Goal: Task Accomplishment & Management: Use online tool/utility

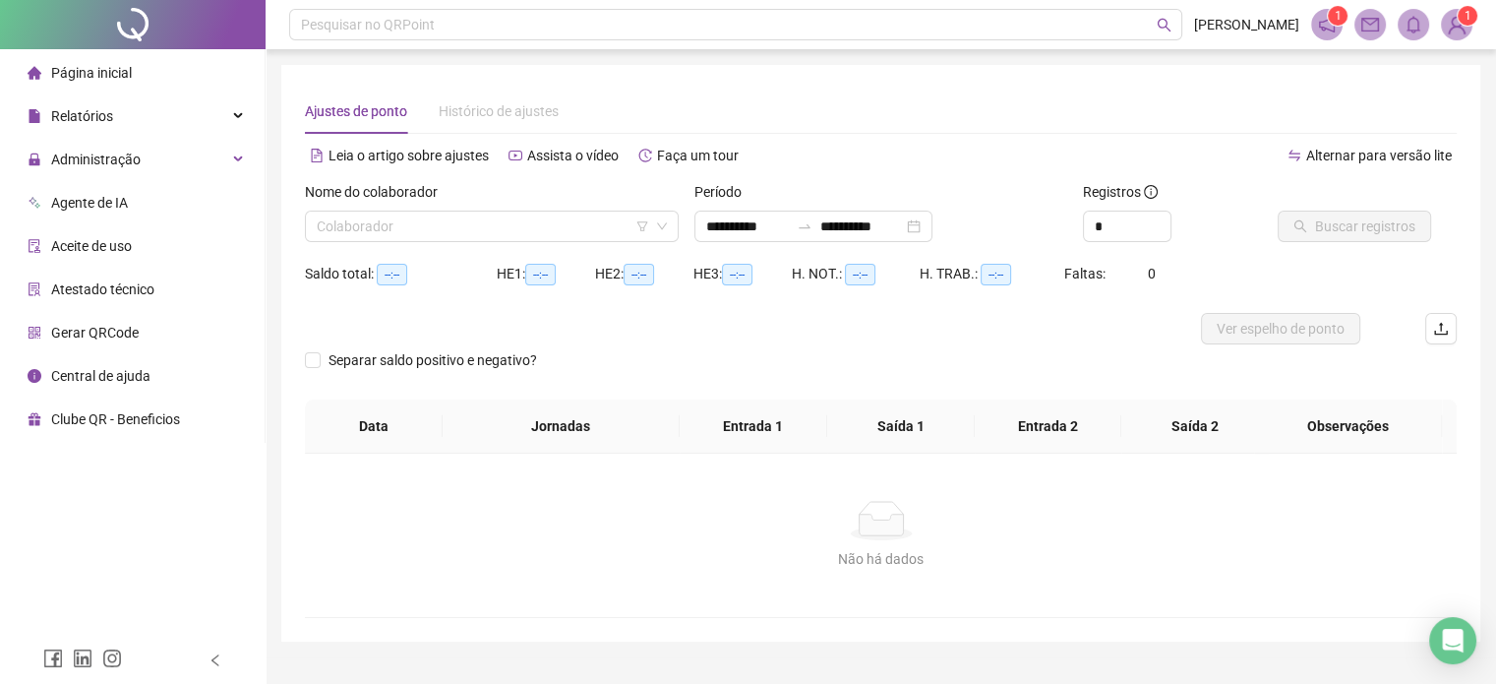
type input "**********"
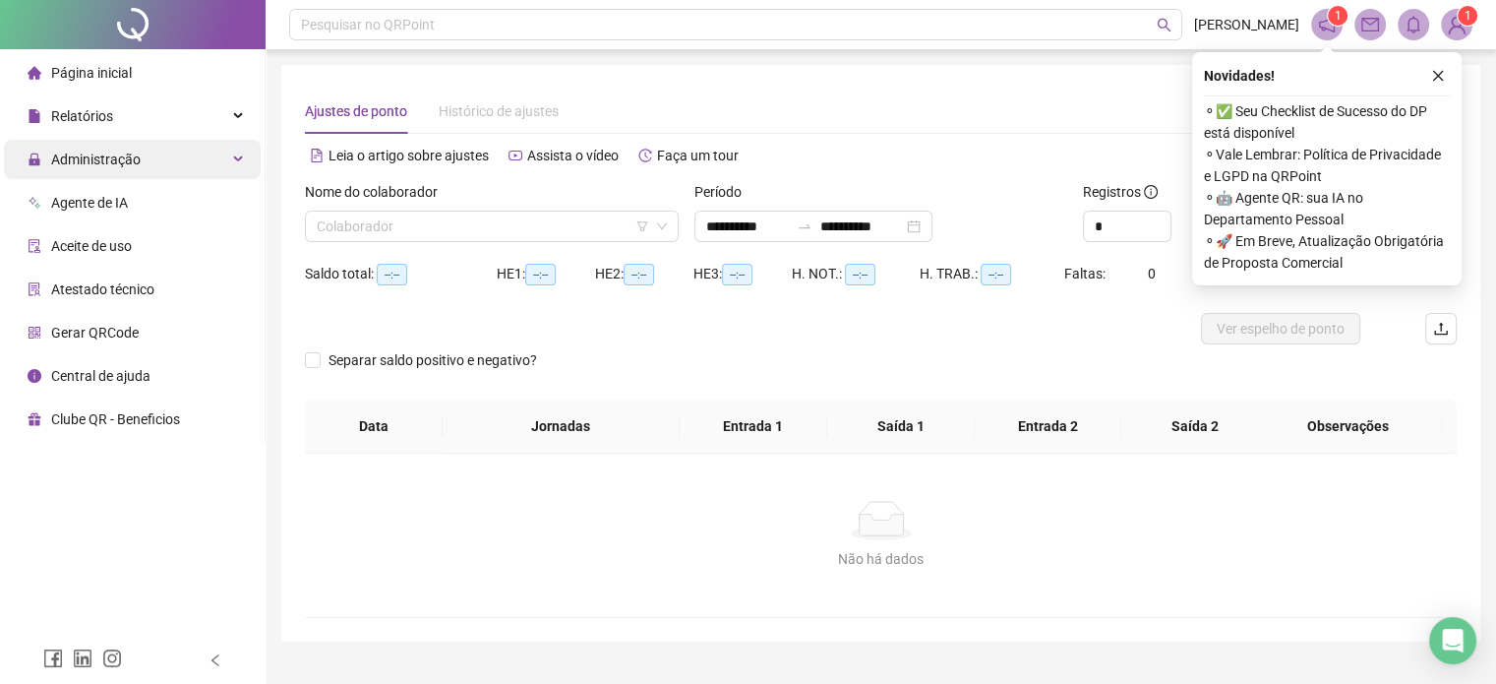
click at [121, 151] on span "Administração" at bounding box center [96, 159] width 90 height 16
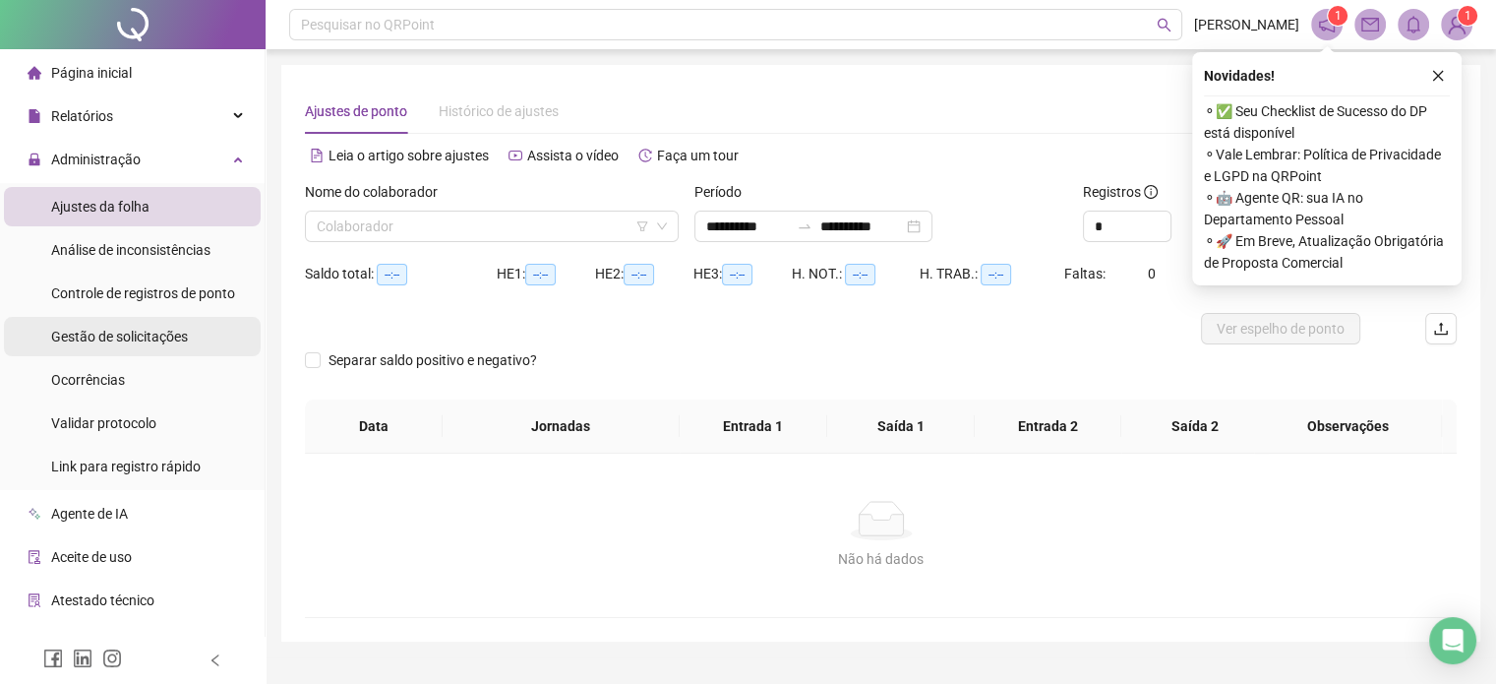
click at [127, 345] on div "Gestão de solicitações" at bounding box center [119, 336] width 137 height 39
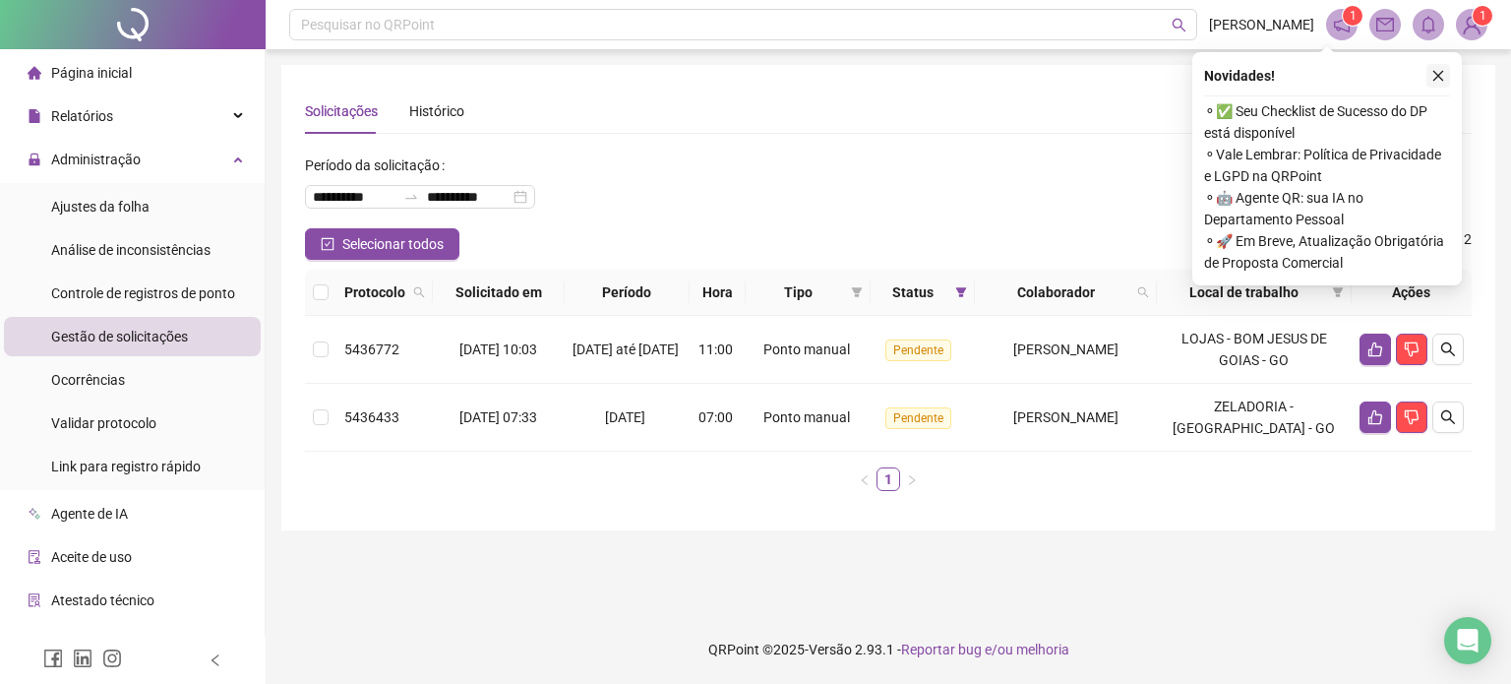
click at [1432, 77] on icon "close" at bounding box center [1438, 76] width 14 height 14
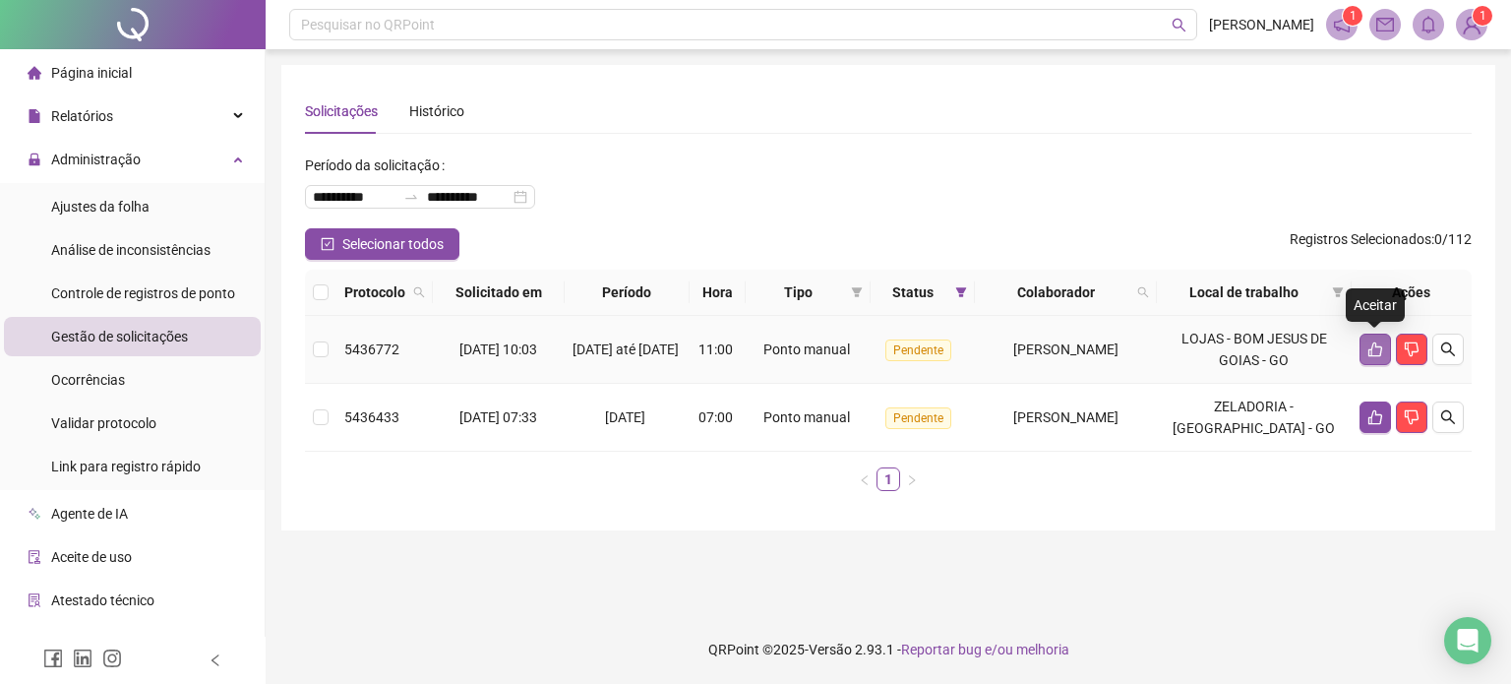
click at [1369, 355] on icon "like" at bounding box center [1375, 349] width 14 height 15
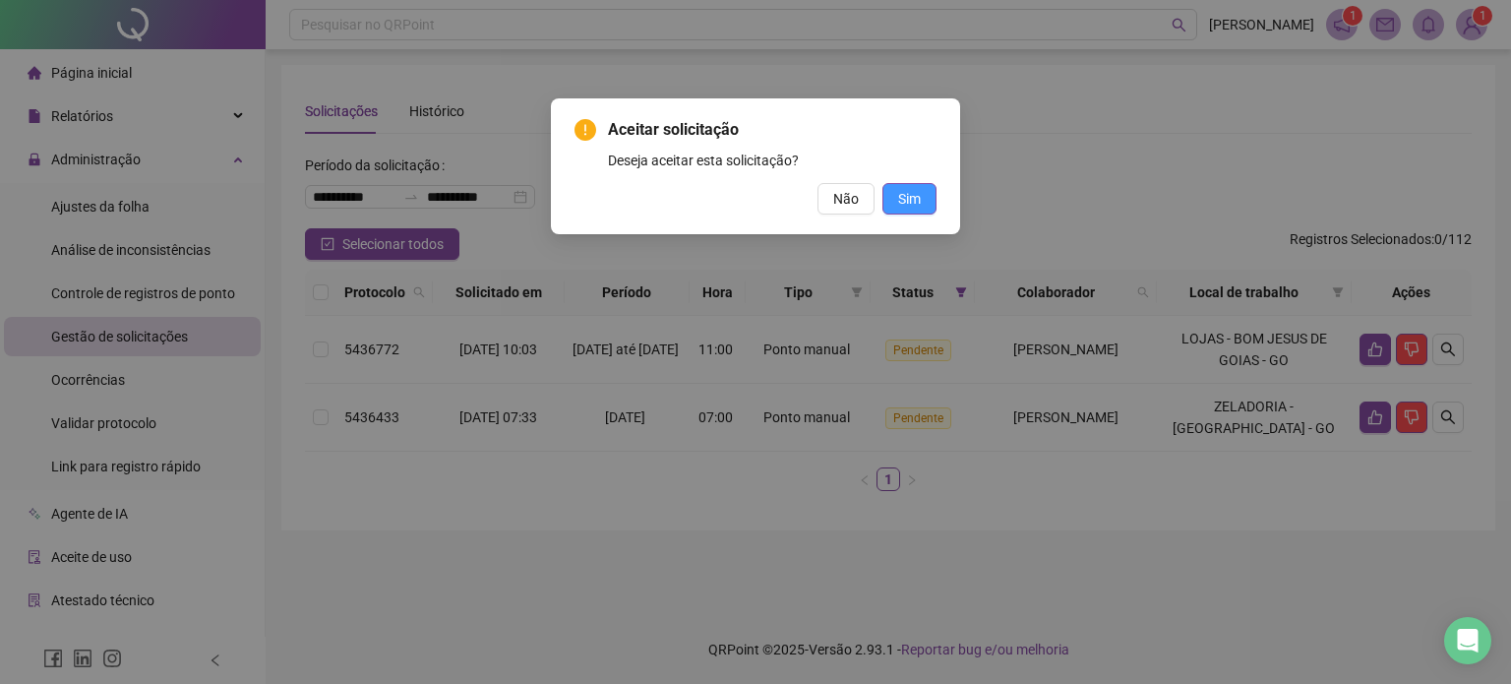
click at [894, 193] on button "Sim" at bounding box center [909, 198] width 54 height 31
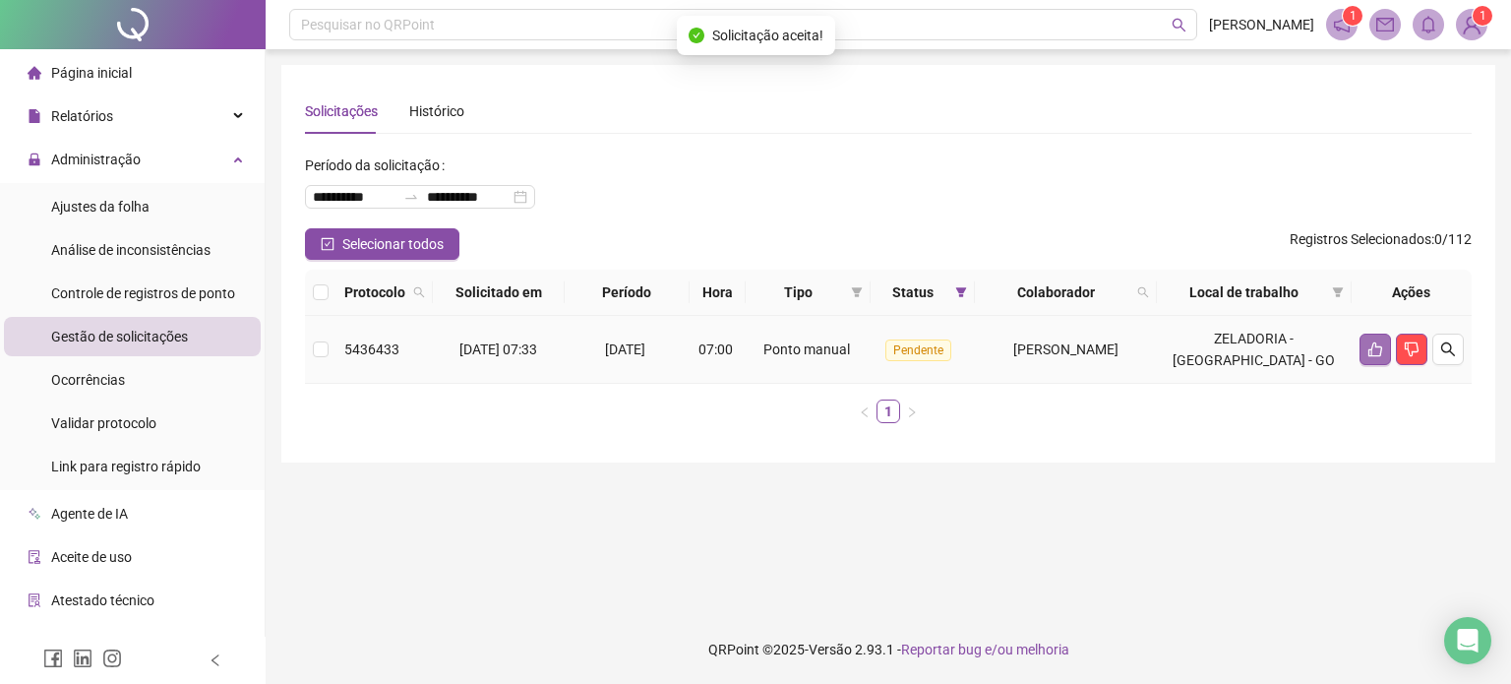
click at [1374, 355] on icon "like" at bounding box center [1375, 349] width 14 height 15
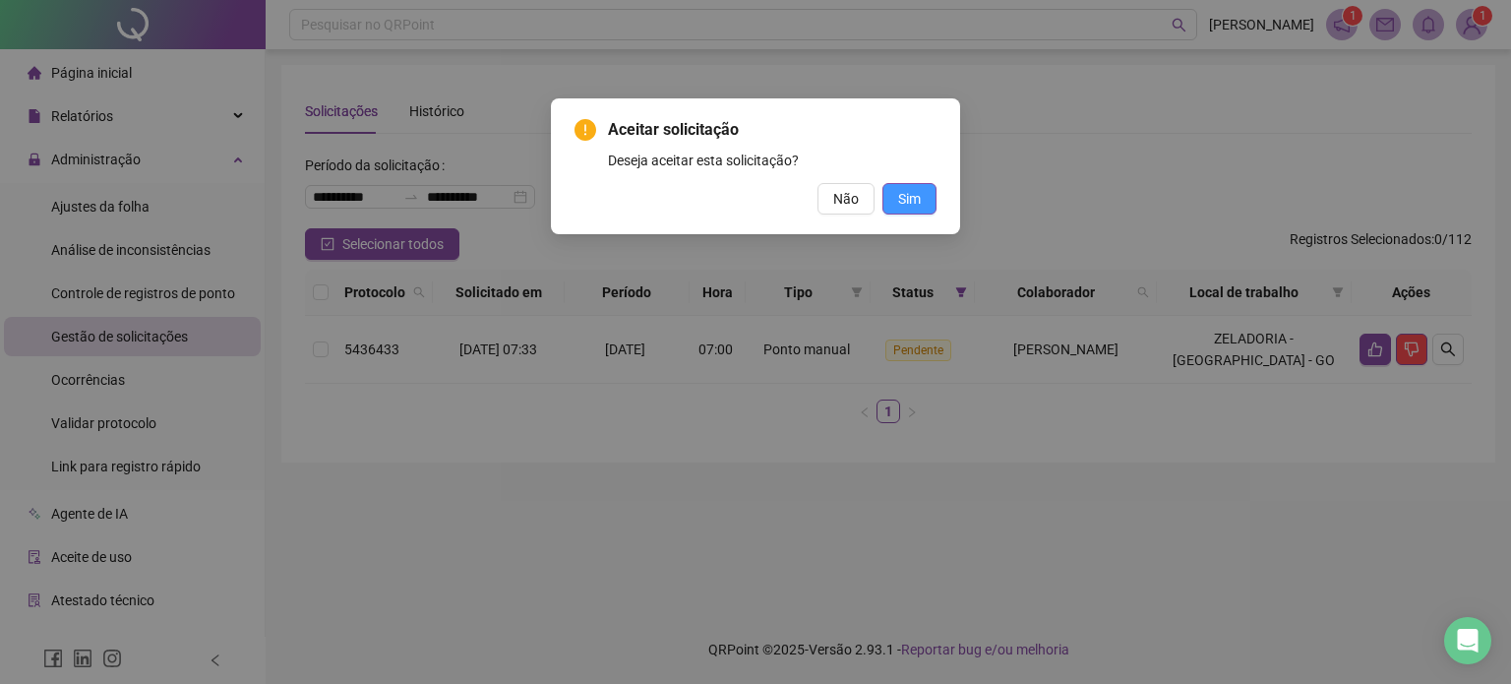
click at [909, 200] on span "Sim" at bounding box center [909, 199] width 23 height 22
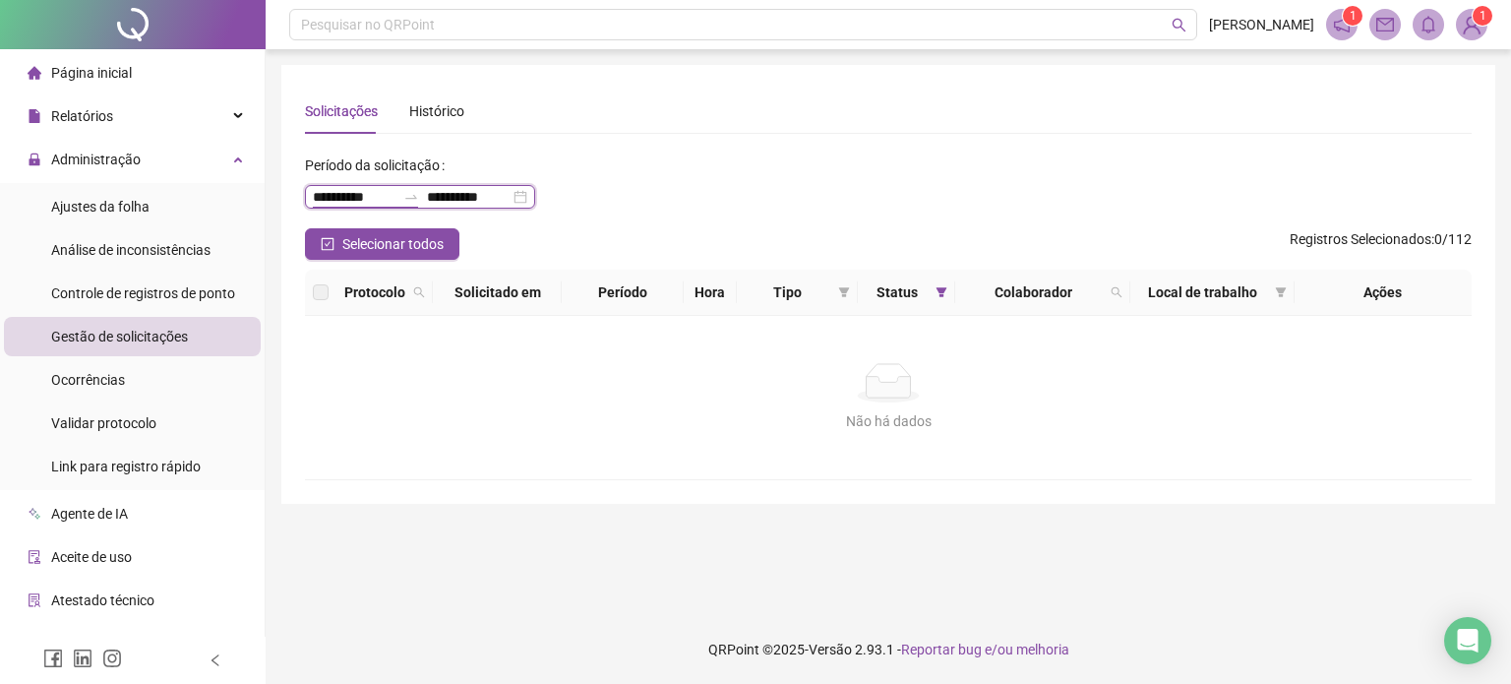
click at [349, 198] on input "**********" at bounding box center [354, 197] width 83 height 22
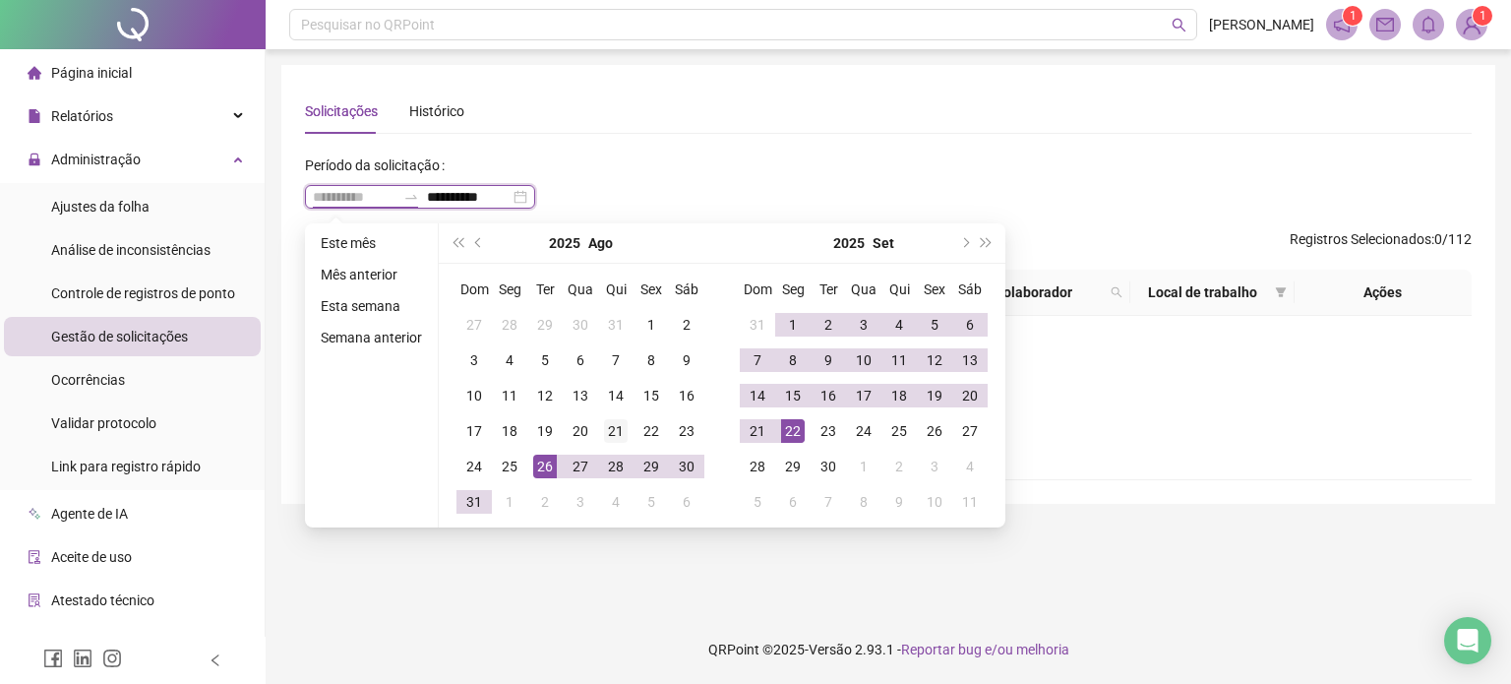
type input "**********"
click at [618, 428] on div "21" at bounding box center [616, 431] width 24 height 24
type input "**********"
click at [783, 432] on div "22" at bounding box center [793, 431] width 24 height 24
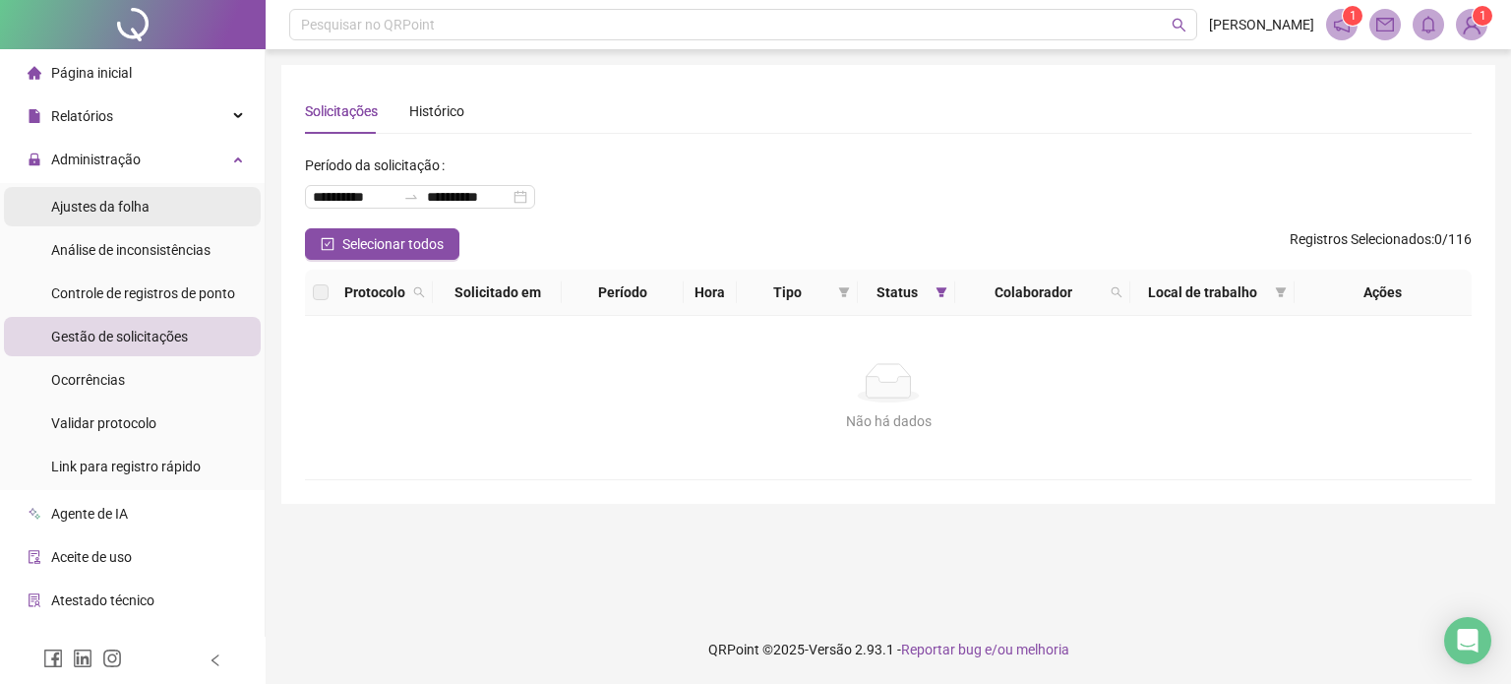
click at [132, 200] on span "Ajustes da folha" at bounding box center [100, 207] width 98 height 16
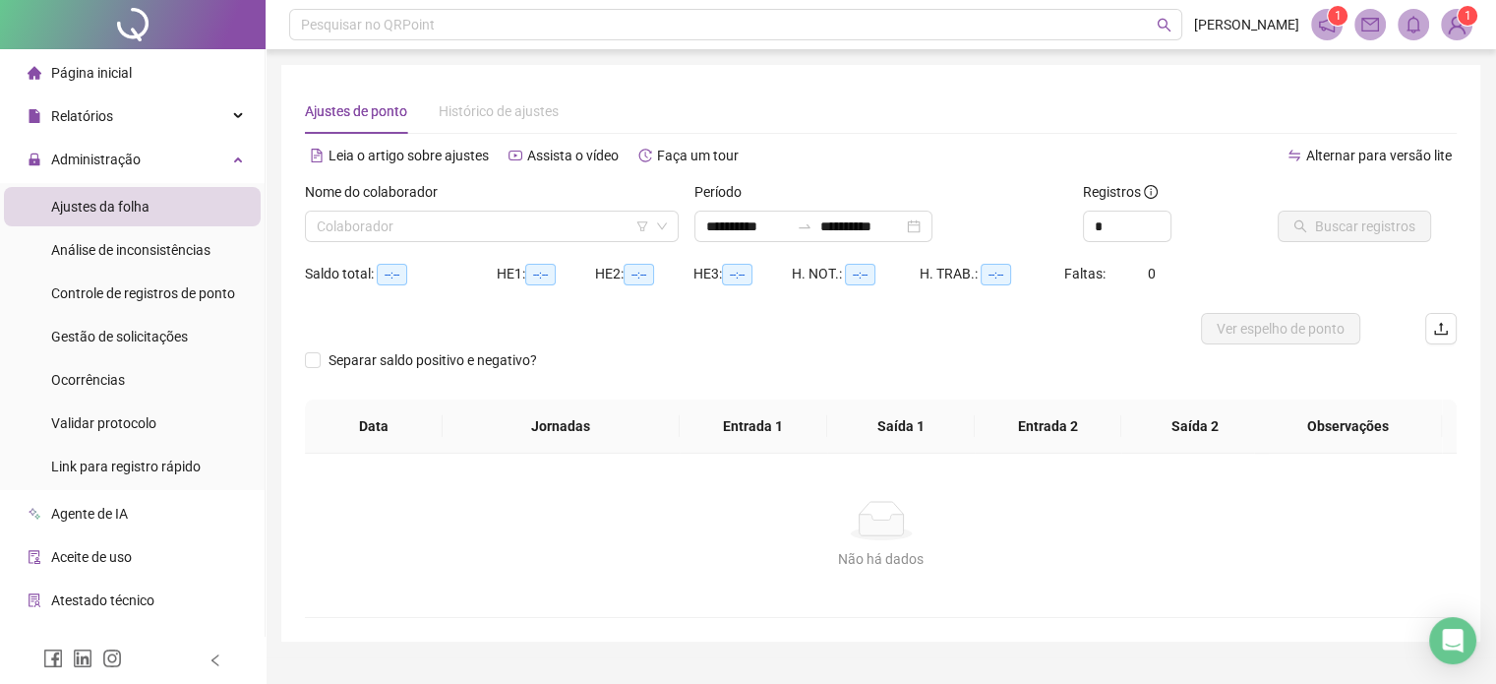
type input "**********"
click at [1159, 223] on span "Decrease Value" at bounding box center [1160, 232] width 22 height 18
type input "*"
click at [1160, 217] on icon "up" at bounding box center [1160, 220] width 7 height 7
click at [589, 227] on input "search" at bounding box center [483, 226] width 332 height 30
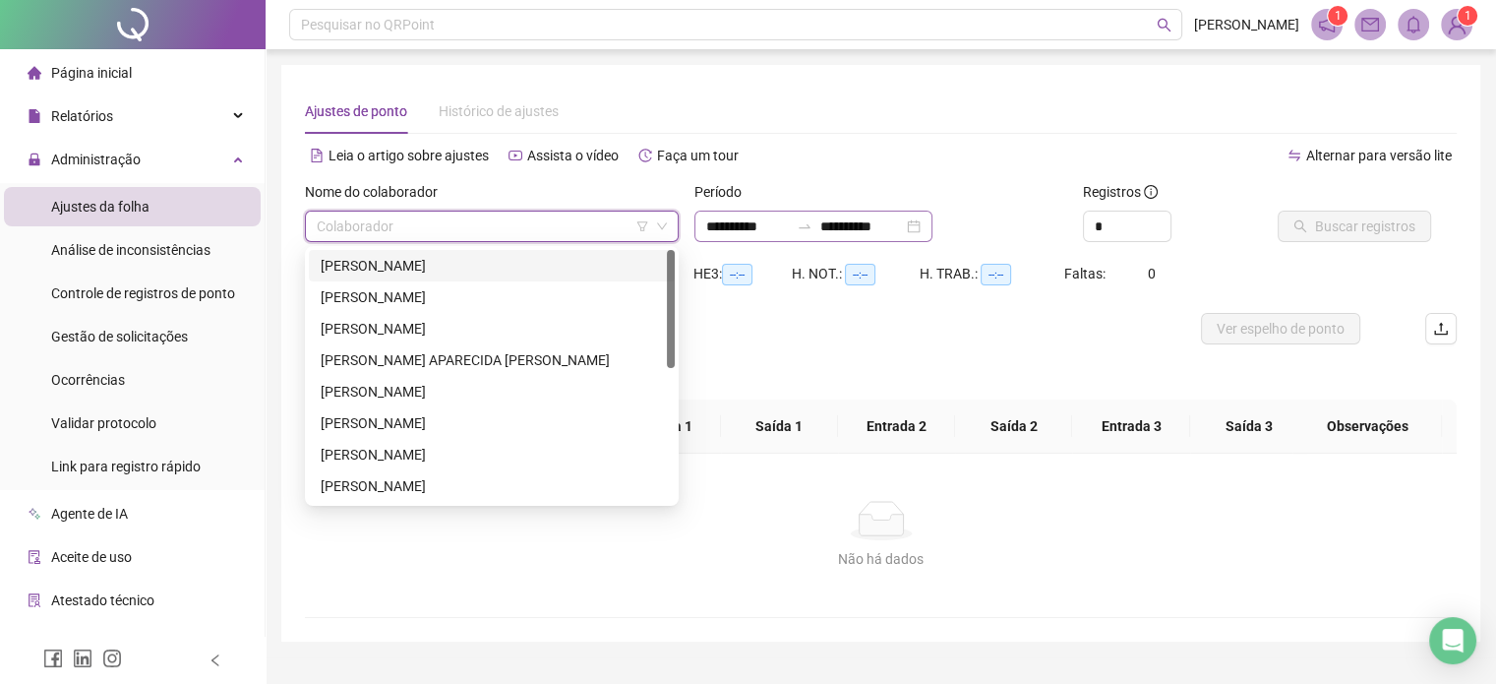
click at [767, 239] on div "**********" at bounding box center [813, 225] width 238 height 31
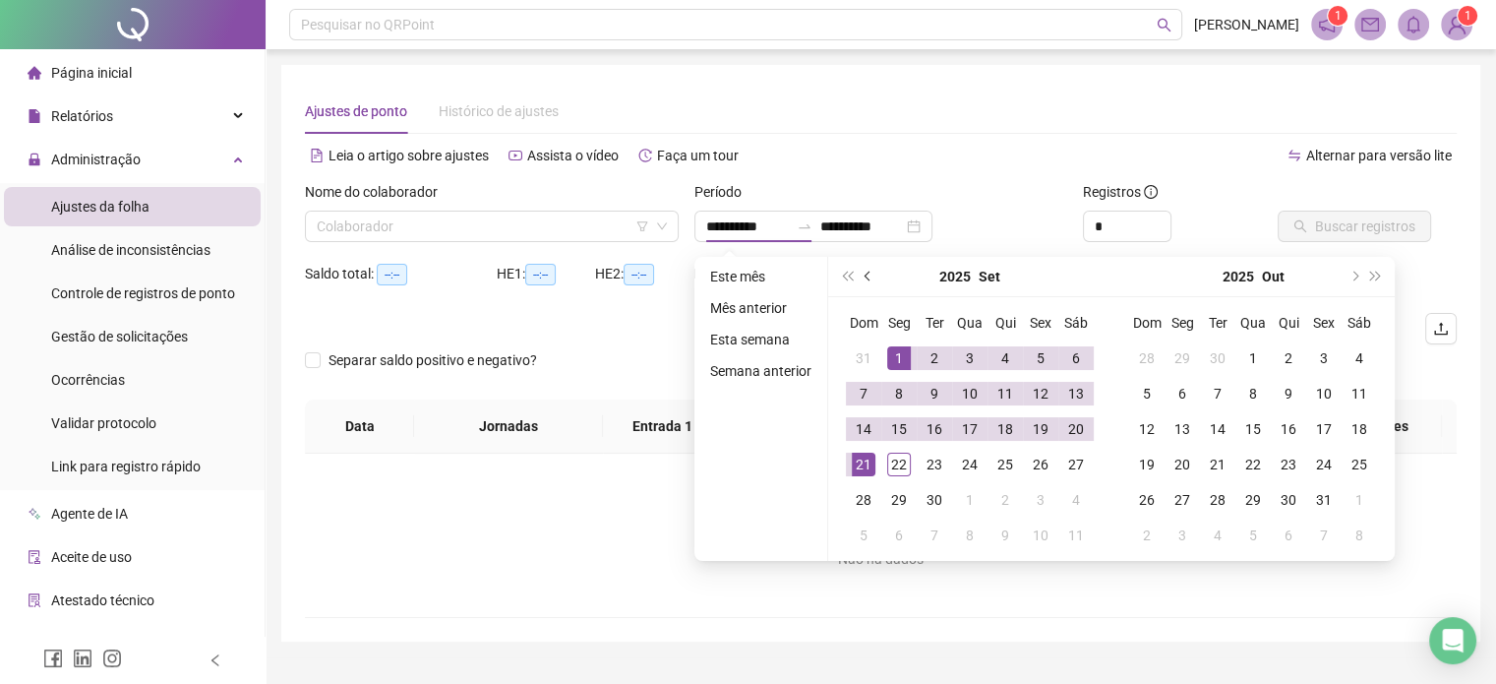
click at [869, 271] on button "prev-year" at bounding box center [869, 276] width 22 height 39
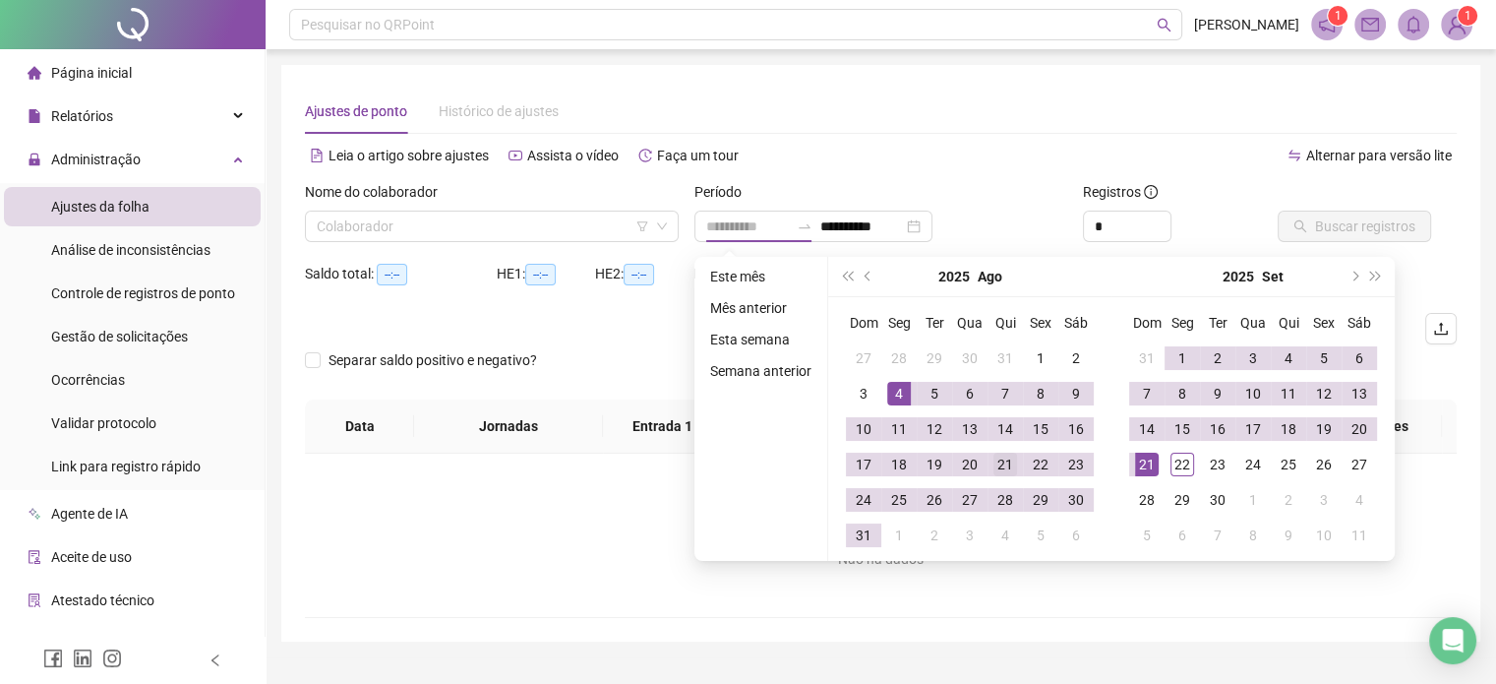
type input "**********"
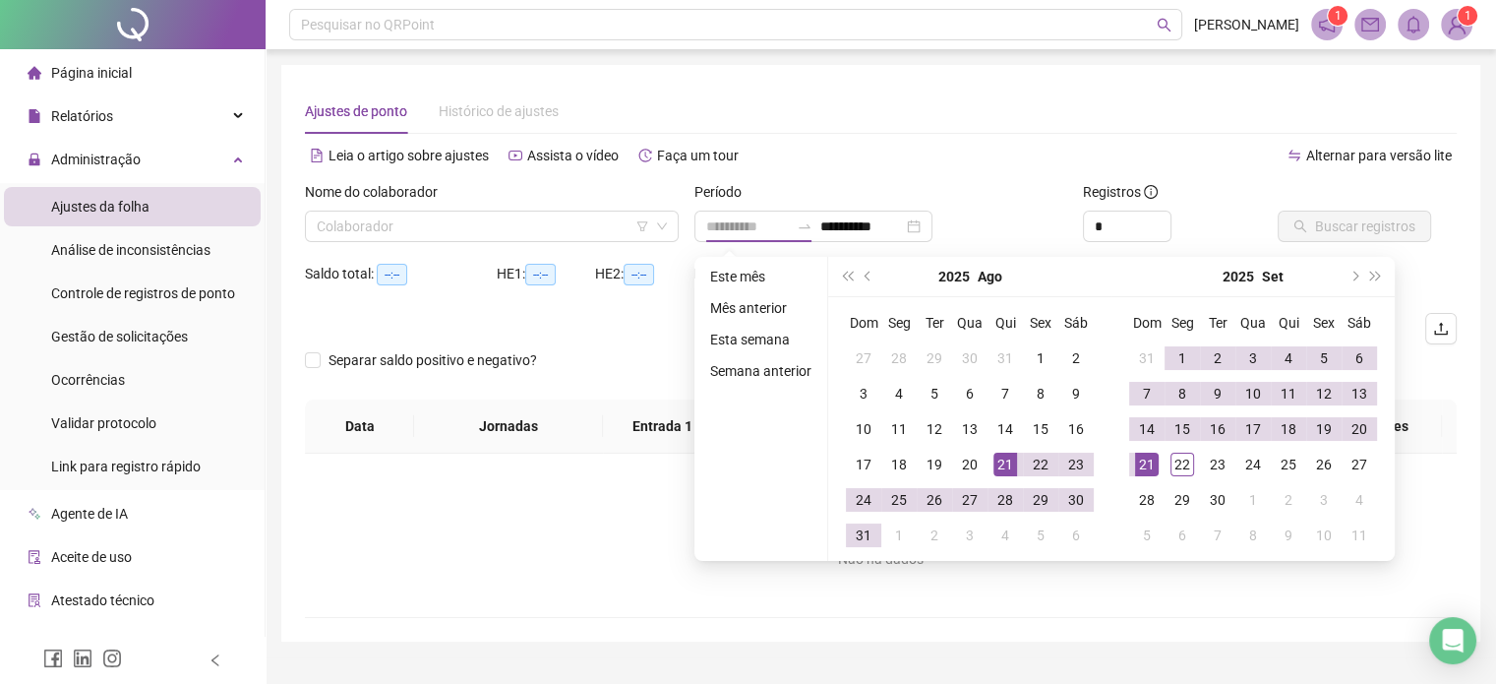
click at [1007, 461] on div "21" at bounding box center [1005, 464] width 24 height 24
type input "**********"
click at [1148, 469] on div "21" at bounding box center [1147, 464] width 24 height 24
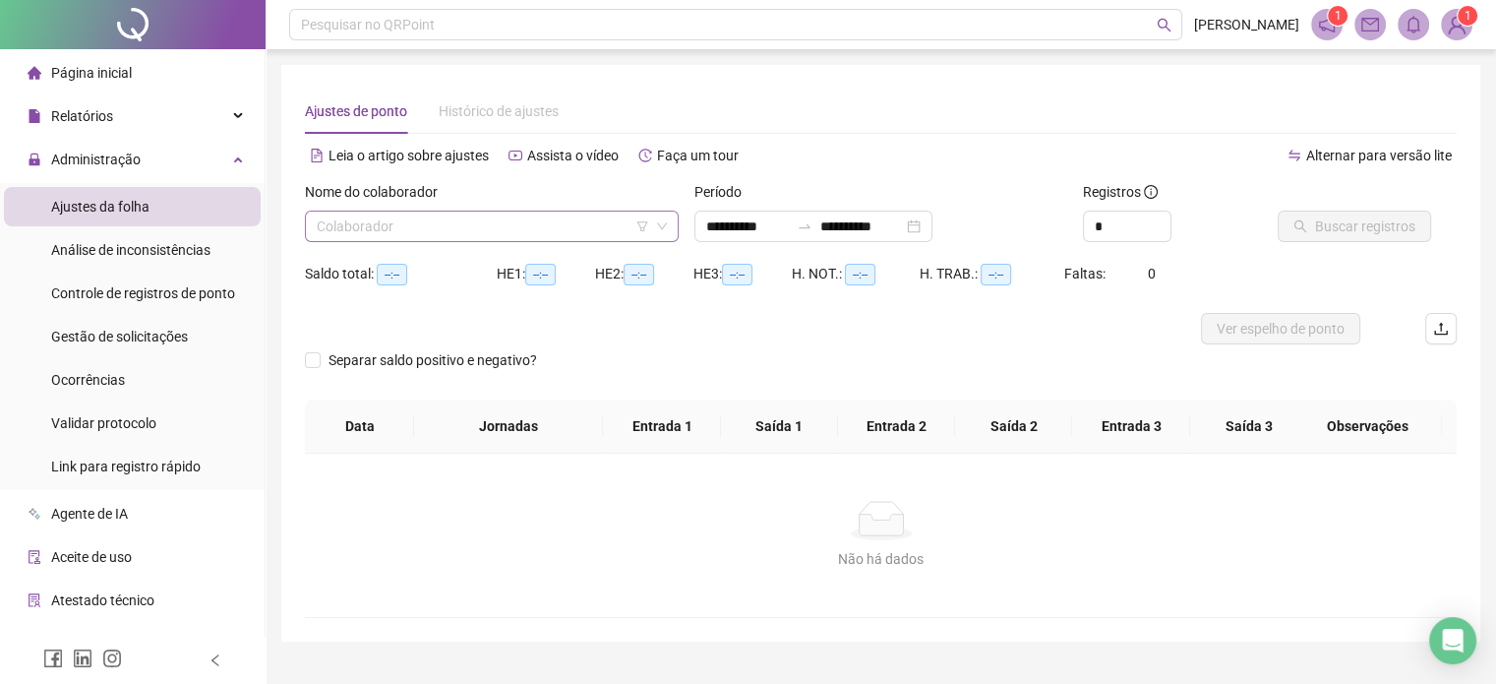
click at [657, 222] on icon "down" at bounding box center [662, 226] width 12 height 12
click at [422, 224] on input "search" at bounding box center [483, 226] width 332 height 30
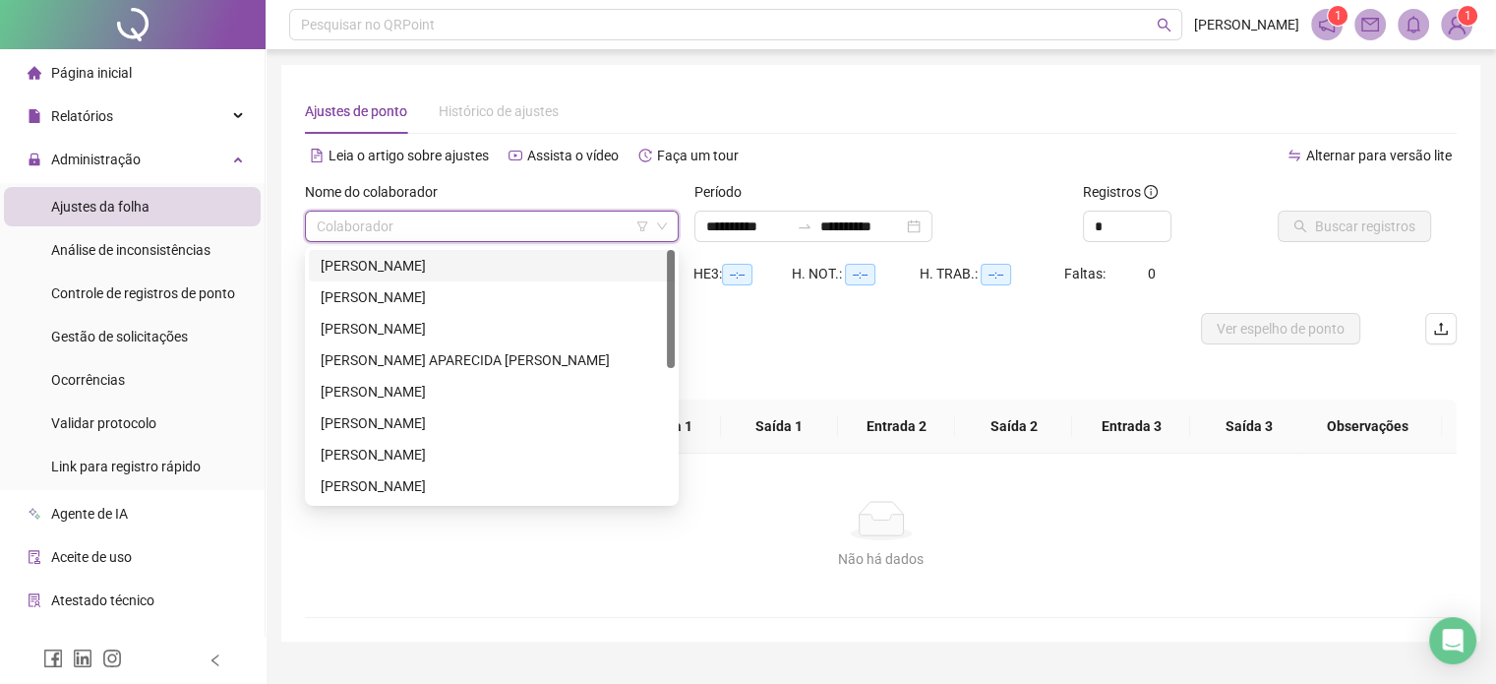
click at [386, 266] on div "[PERSON_NAME]" at bounding box center [492, 266] width 342 height 22
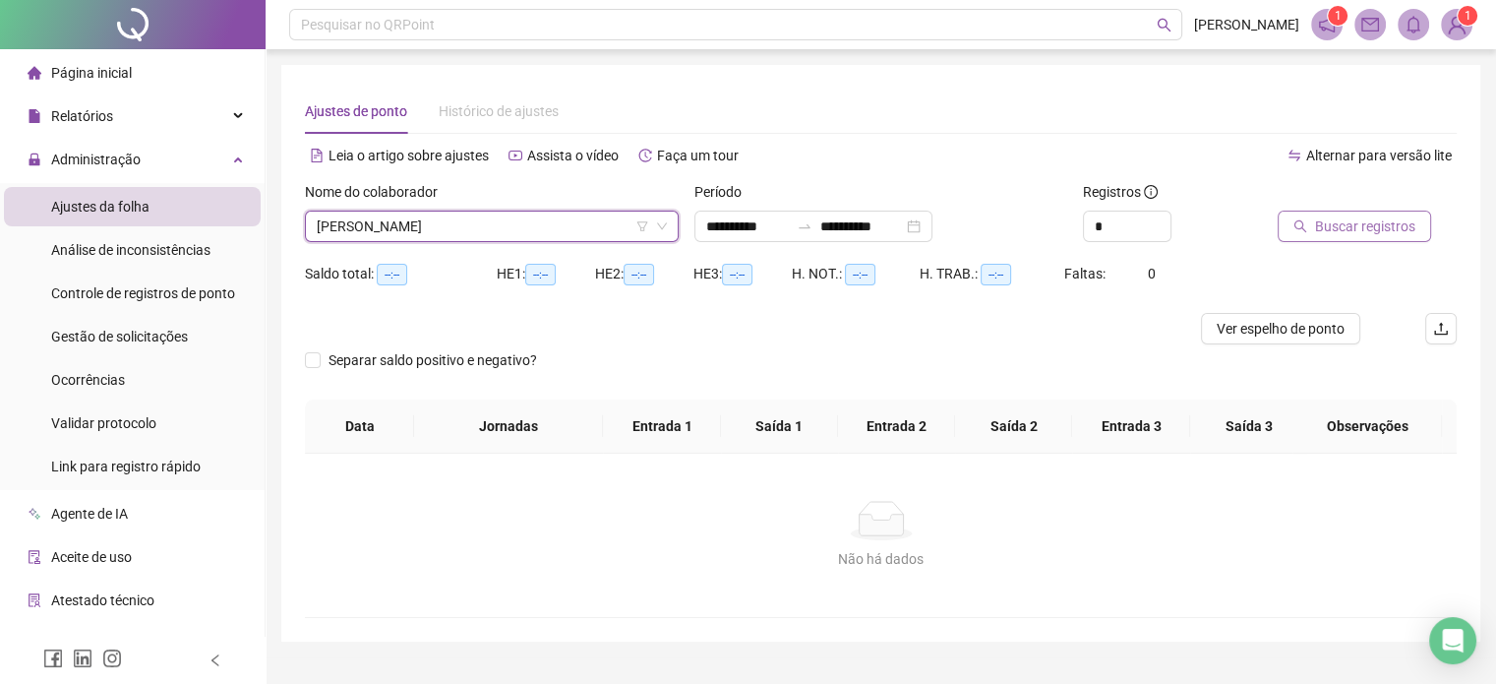
click at [1332, 241] on button "Buscar registros" at bounding box center [1354, 225] width 153 height 31
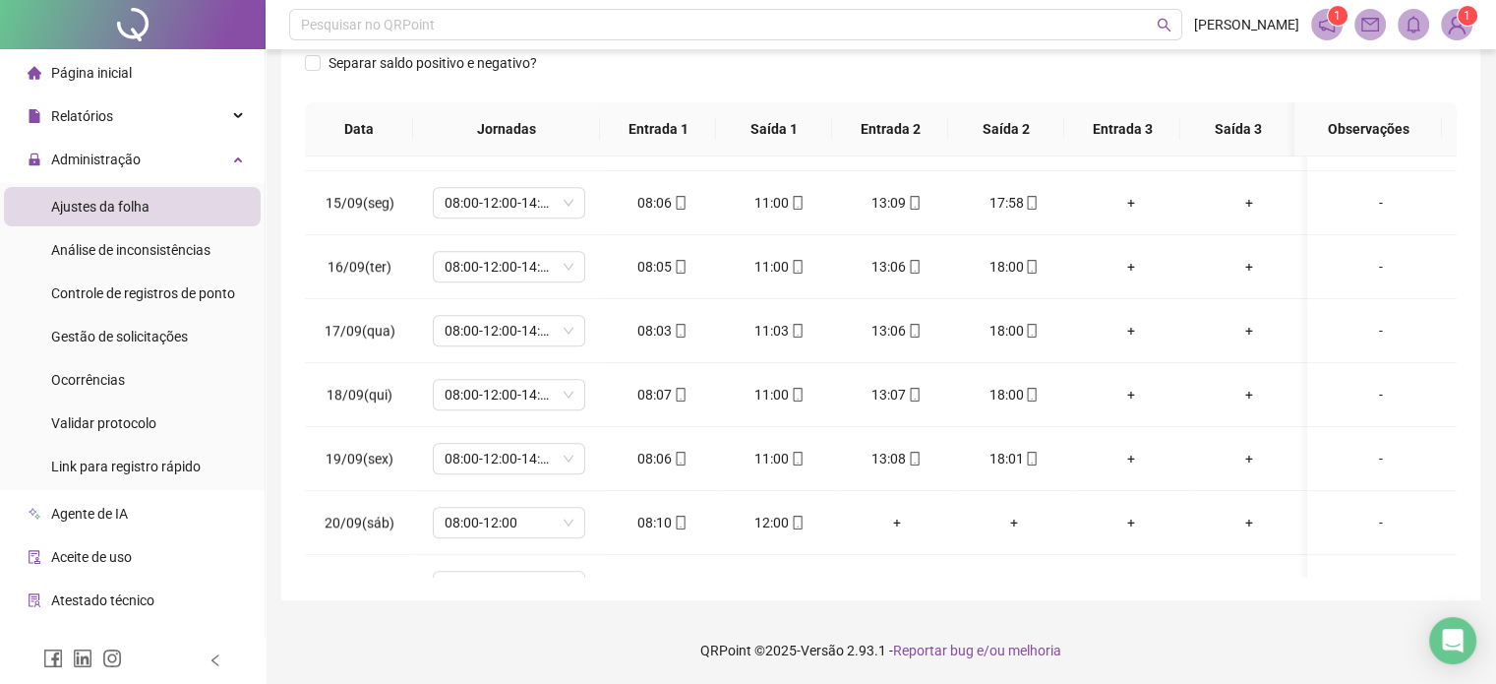
scroll to position [1619, 0]
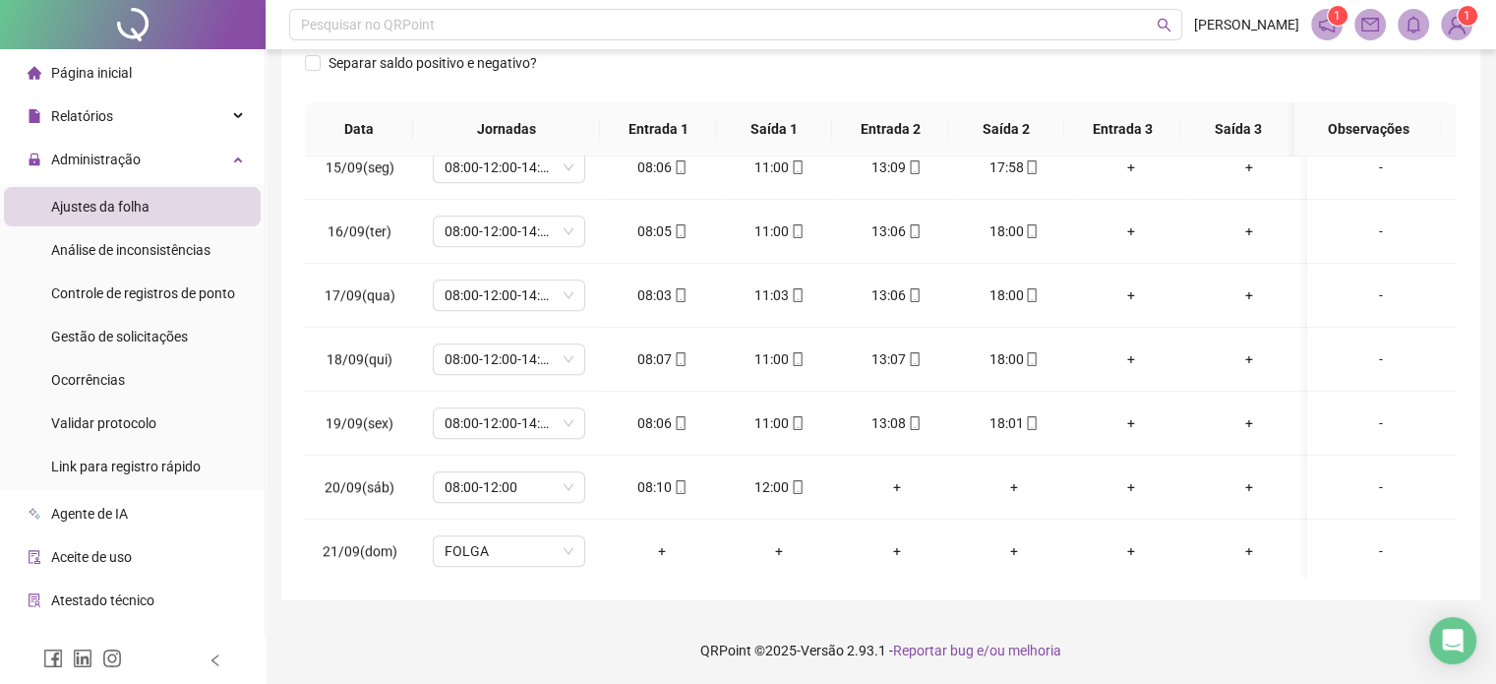
click at [1318, 78] on div "Separar saldo positivo e negativo?" at bounding box center [881, 74] width 1152 height 55
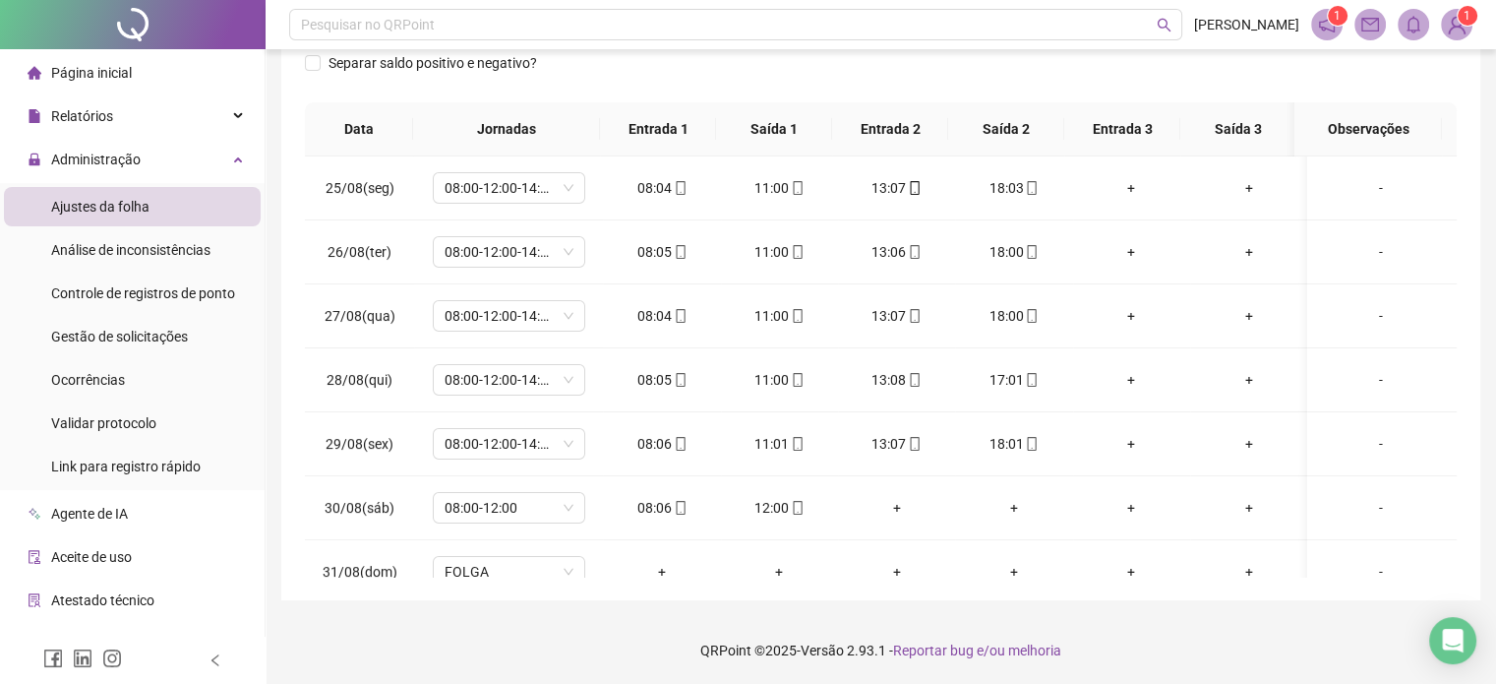
scroll to position [0, 0]
click at [634, 66] on div "Separar saldo positivo e negativo?" at bounding box center [881, 74] width 1152 height 55
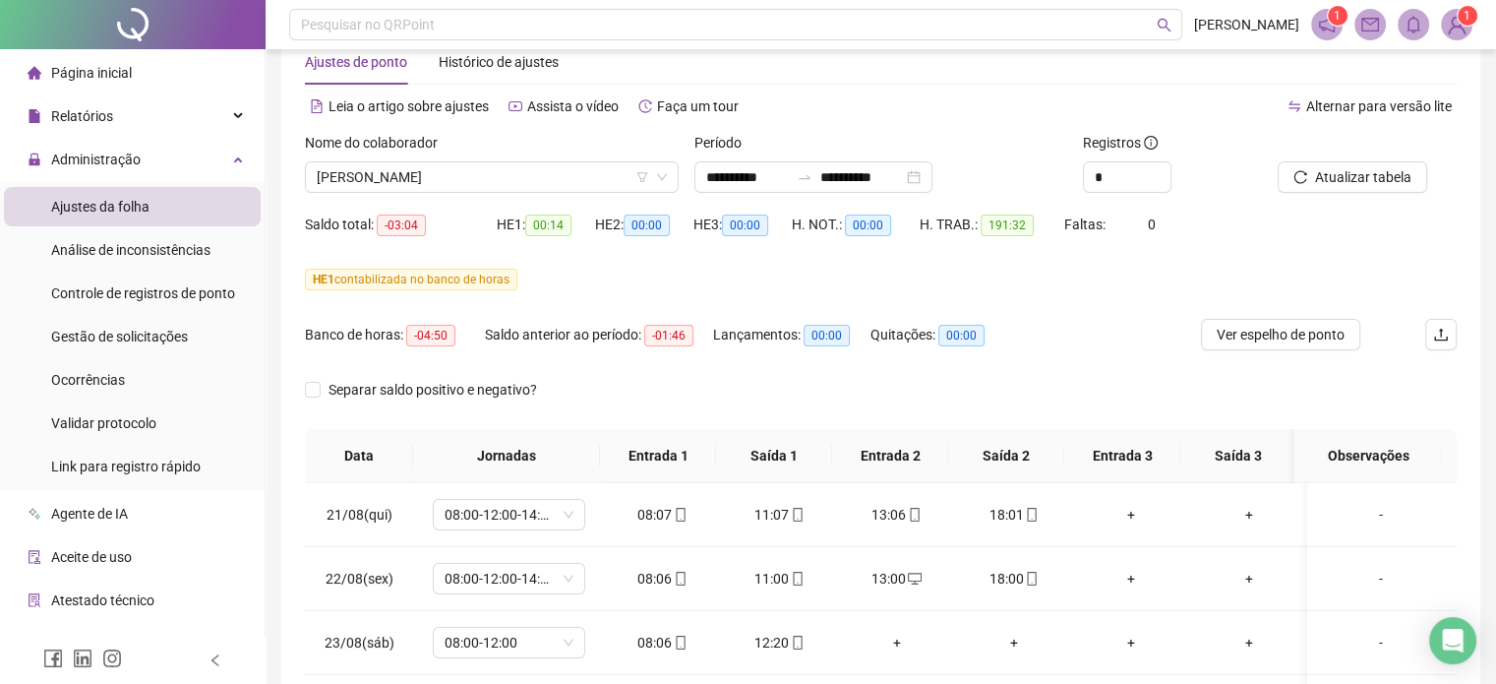
scroll to position [48, 0]
click at [768, 98] on div "Leia o artigo sobre ajustes Assista o vídeo Faça um tour" at bounding box center [593, 106] width 576 height 31
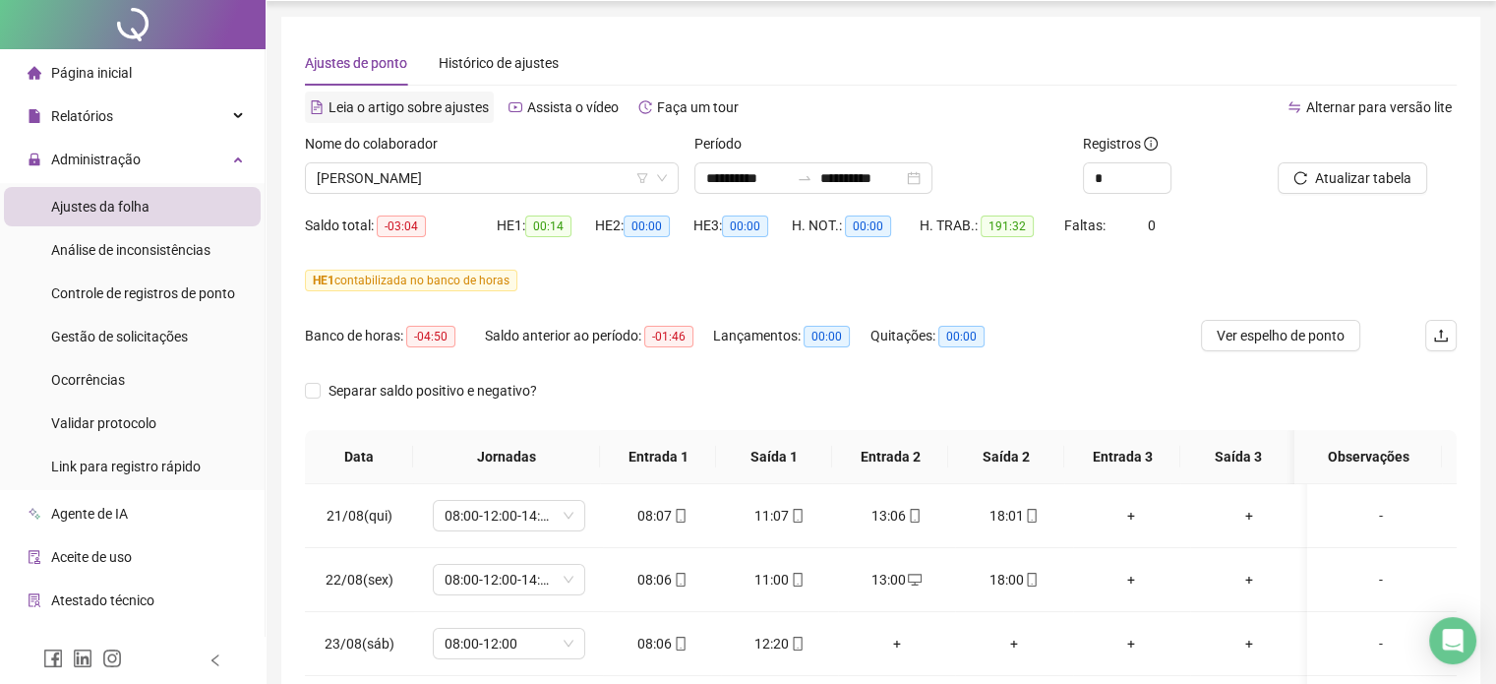
scroll to position [0, 0]
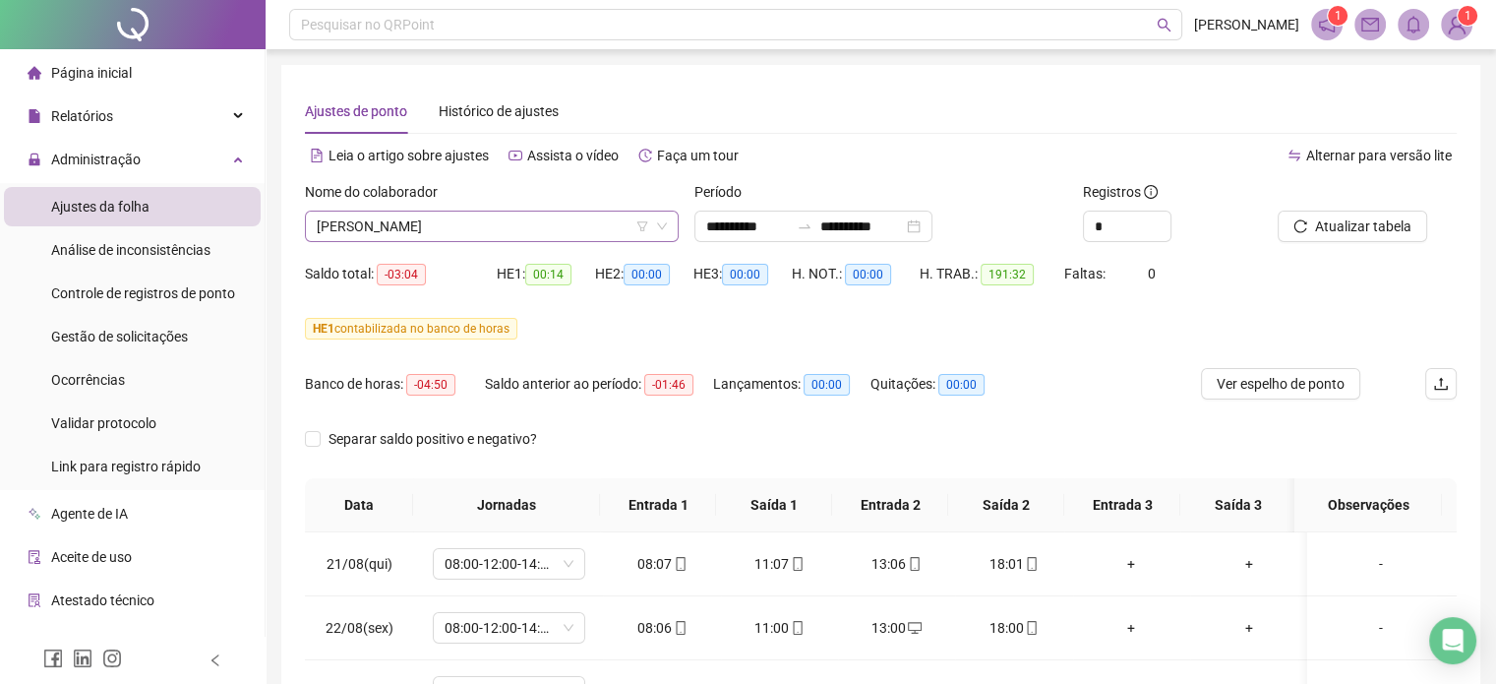
click at [416, 226] on span "[PERSON_NAME]" at bounding box center [492, 226] width 350 height 30
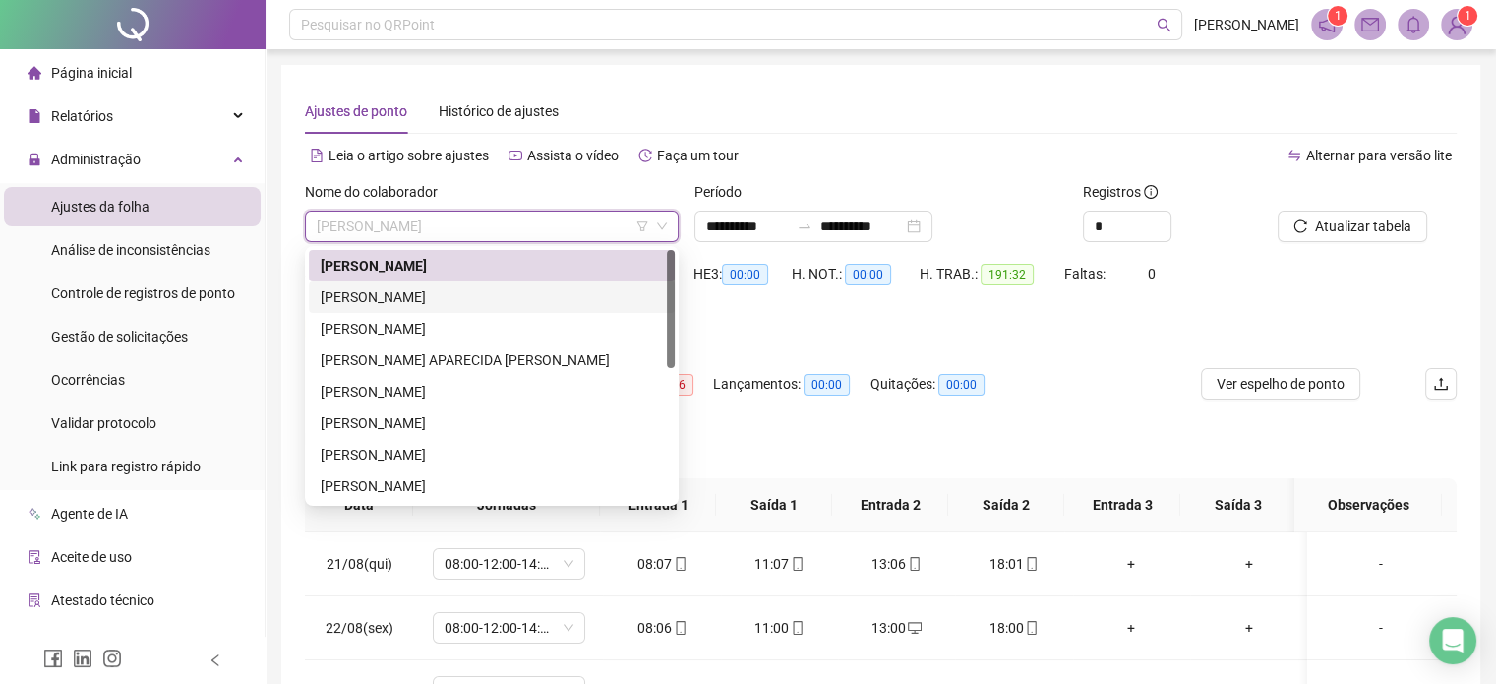
click at [395, 299] on div "[PERSON_NAME]" at bounding box center [492, 297] width 342 height 22
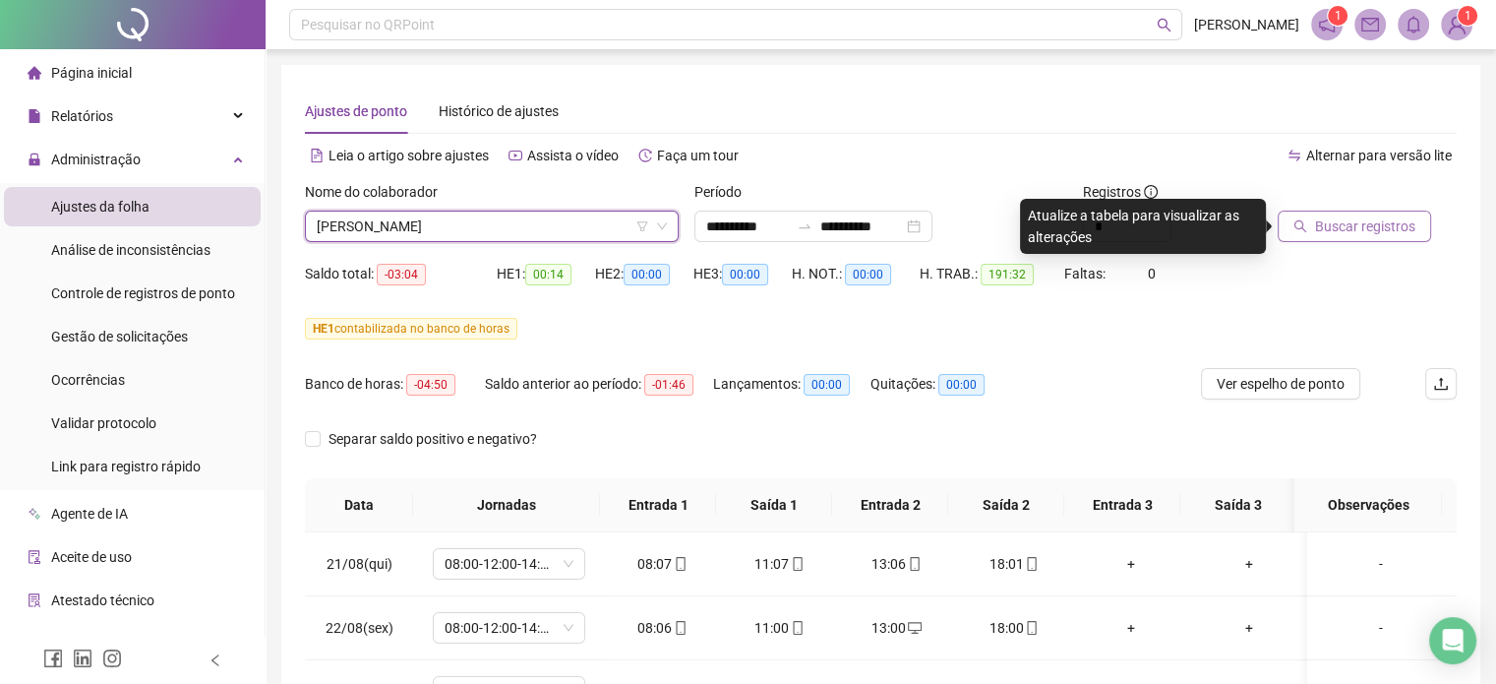
click at [1306, 217] on button "Buscar registros" at bounding box center [1354, 225] width 153 height 31
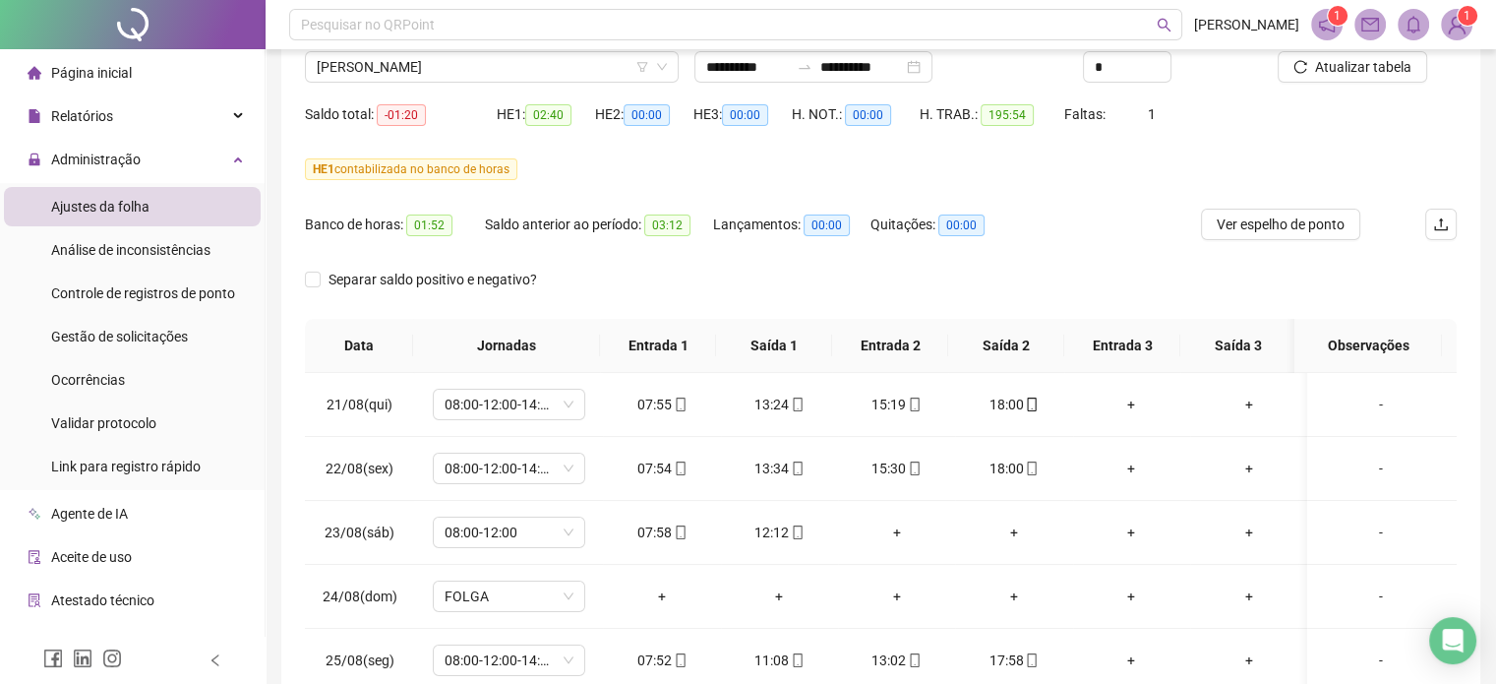
scroll to position [28, 0]
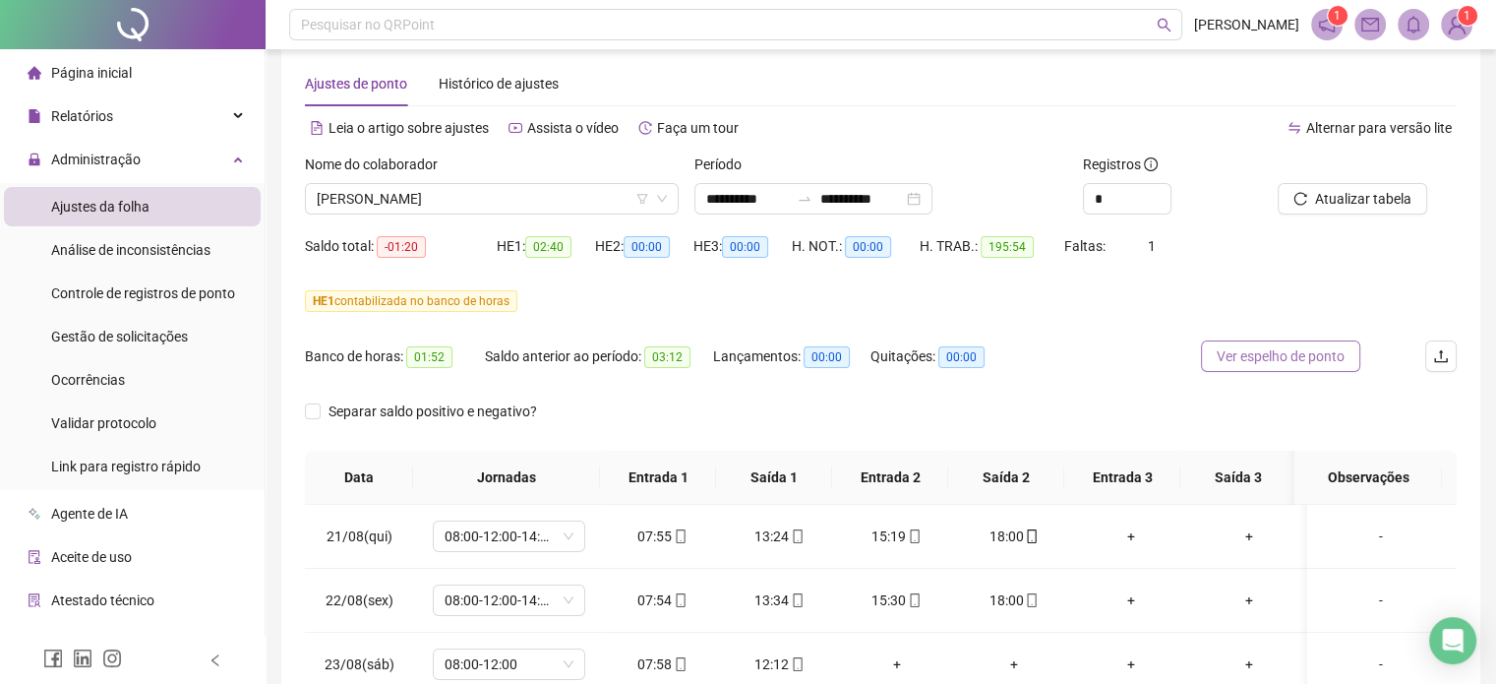
click at [1310, 369] on button "Ver espelho de ponto" at bounding box center [1280, 355] width 159 height 31
click at [535, 209] on span "[PERSON_NAME]" at bounding box center [492, 199] width 350 height 30
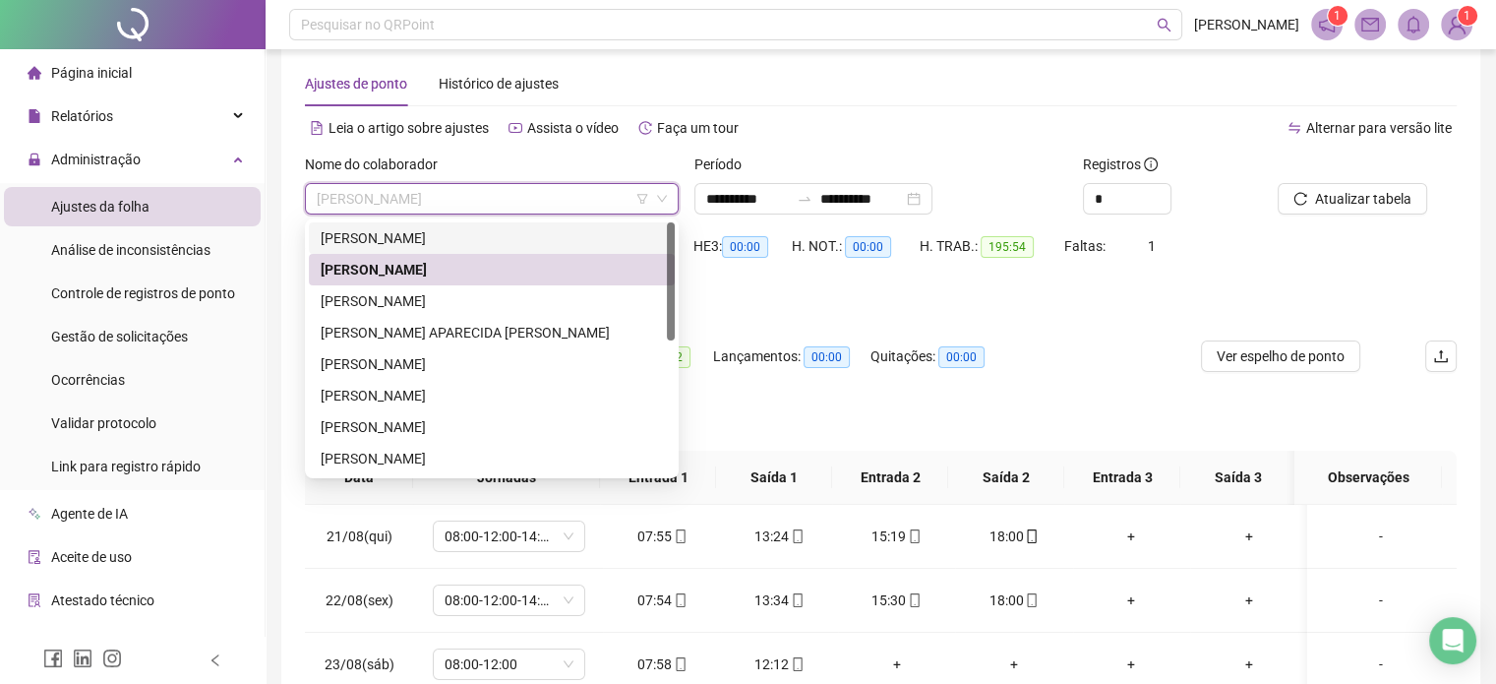
click at [529, 227] on div "[PERSON_NAME]" at bounding box center [492, 238] width 342 height 22
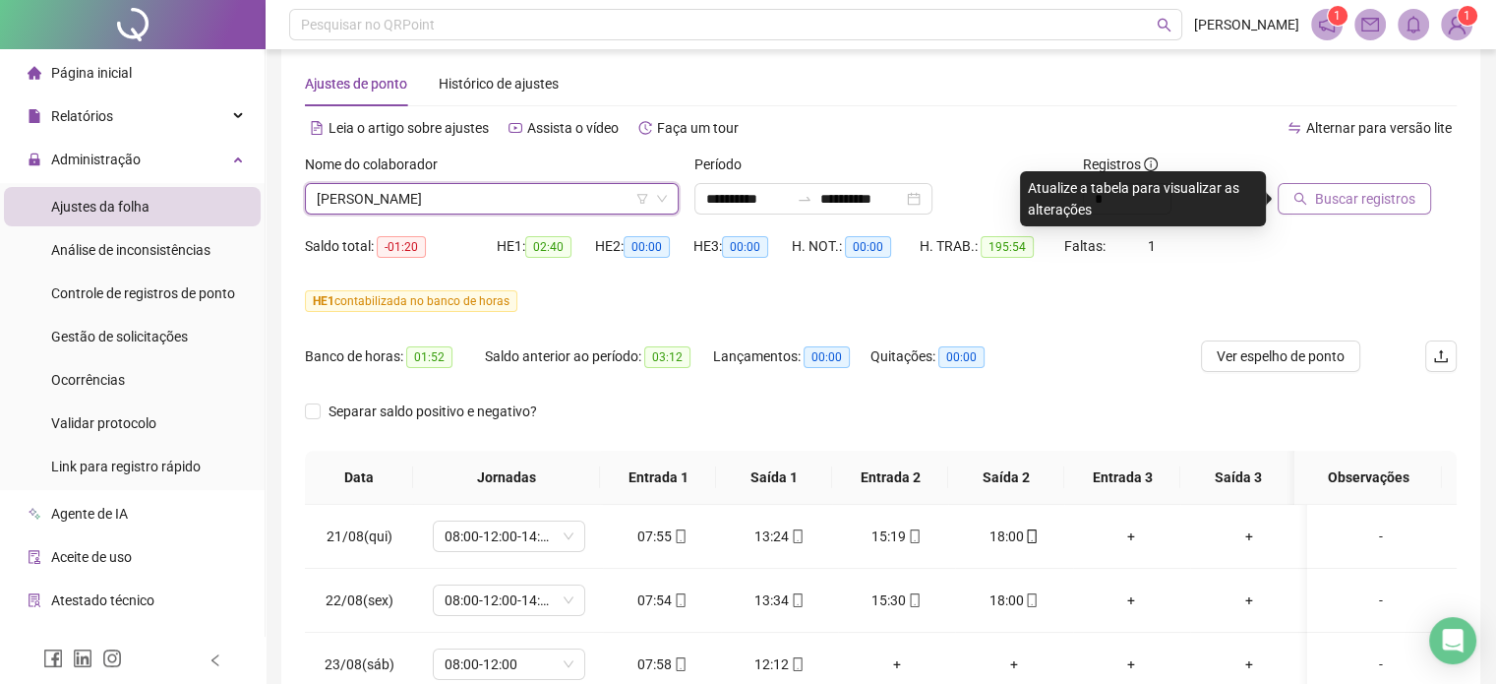
click at [1361, 208] on span "Buscar registros" at bounding box center [1365, 199] width 100 height 22
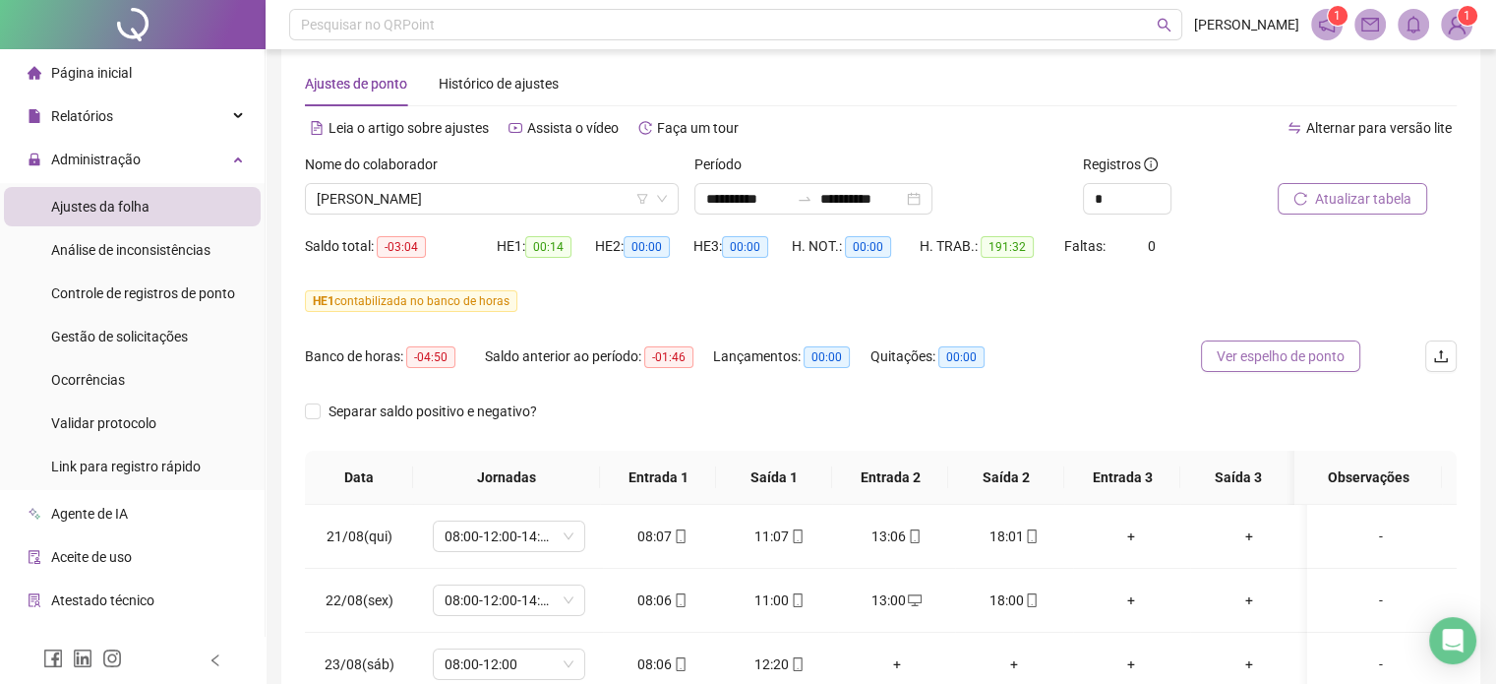
click at [1231, 341] on button "Ver espelho de ponto" at bounding box center [1280, 355] width 159 height 31
click at [1231, 341] on button "Ver espelho de ponto" at bounding box center [1291, 355] width 181 height 31
